Goal: Transaction & Acquisition: Purchase product/service

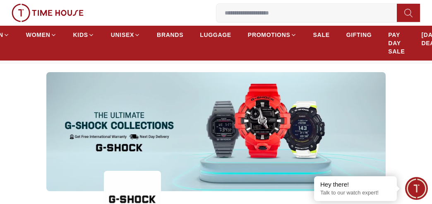
scroll to position [41, 0]
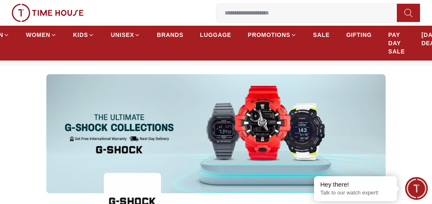
click at [243, 18] on input at bounding box center [310, 13] width 187 height 17
click at [261, 19] on input at bounding box center [310, 13] width 187 height 17
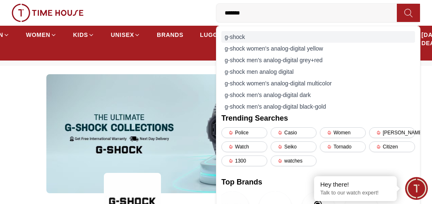
type input "*******"
click at [265, 36] on div "g-shock" at bounding box center [319, 37] width 194 height 12
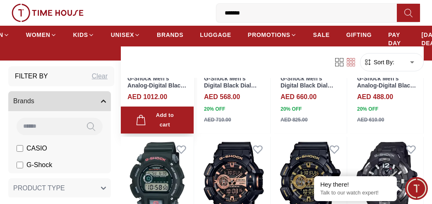
scroll to position [580, 0]
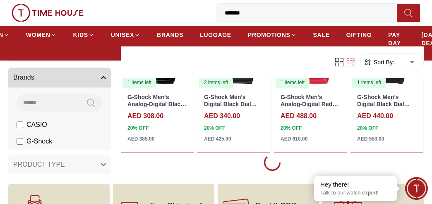
scroll to position [828, 0]
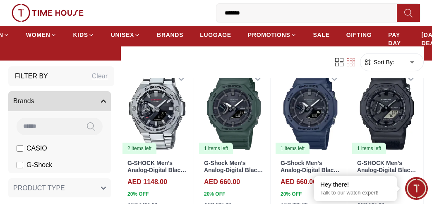
scroll to position [2029, 0]
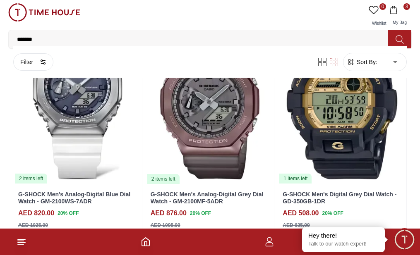
scroll to position [2979, 0]
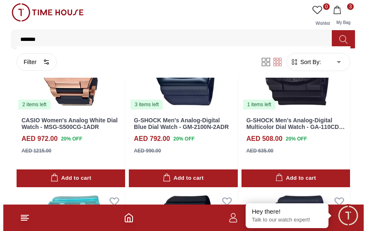
scroll to position [4046, 0]
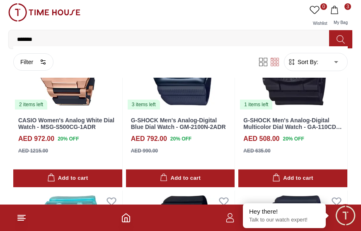
click at [343, 10] on span "3" at bounding box center [340, 10] width 21 height 8
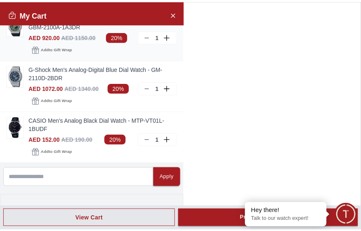
scroll to position [0, 0]
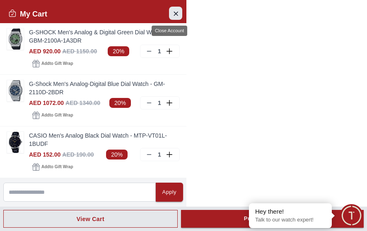
click at [174, 13] on icon "Close Account" at bounding box center [176, 14] width 4 height 4
